Goal: Find specific page/section: Find specific page/section

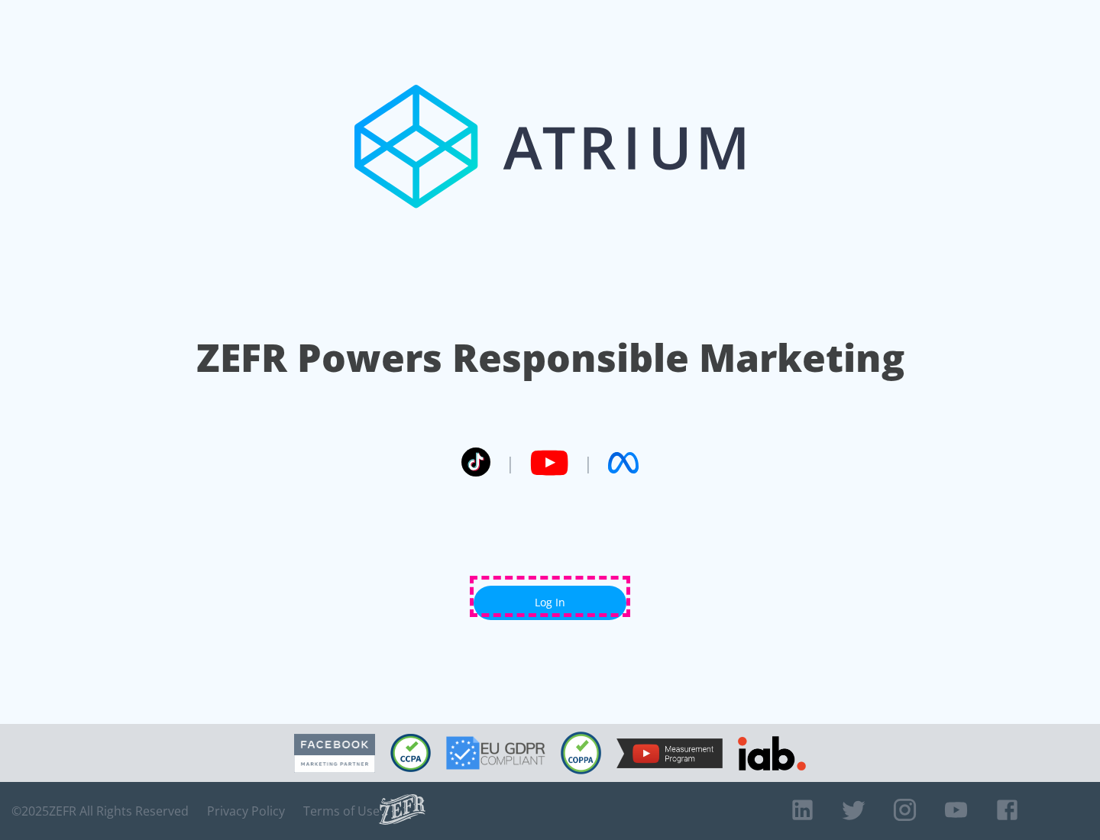
click at [550, 597] on link "Log In" at bounding box center [550, 603] width 153 height 34
